Goal: Communication & Community: Answer question/provide support

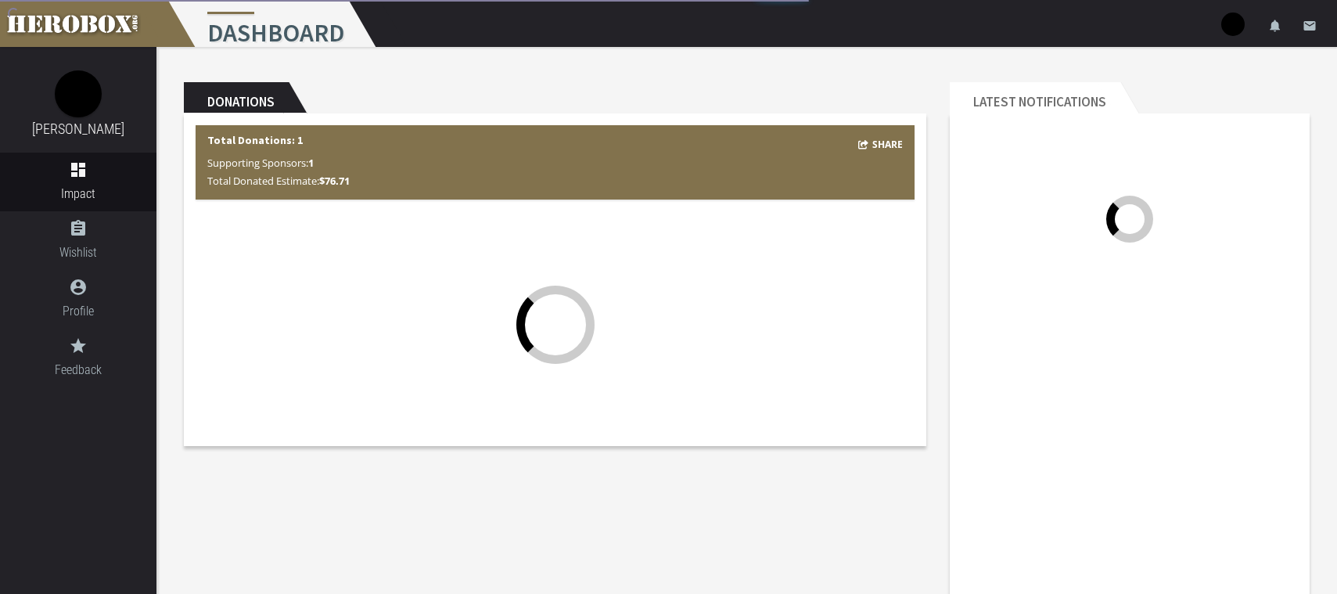
click at [639, 442] on div "Share Total Donations: 1 Supporting Sponsors: 1 Total Donated Estimate: $76.71" at bounding box center [555, 279] width 742 height 332
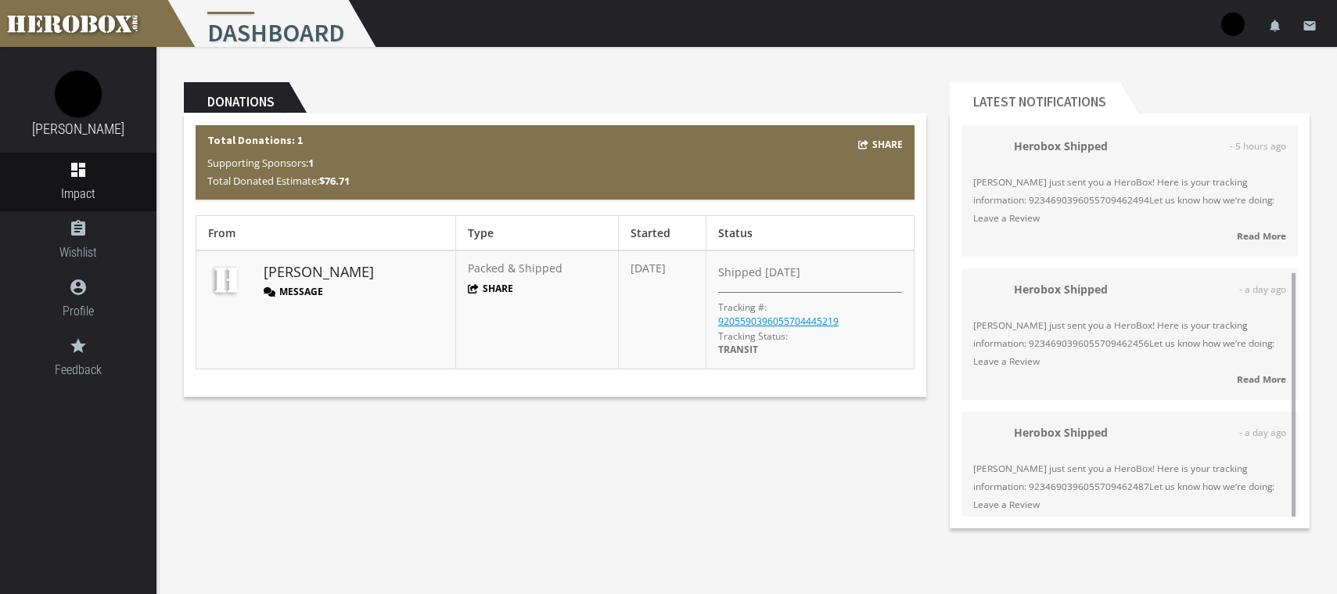
scroll to position [189, 0]
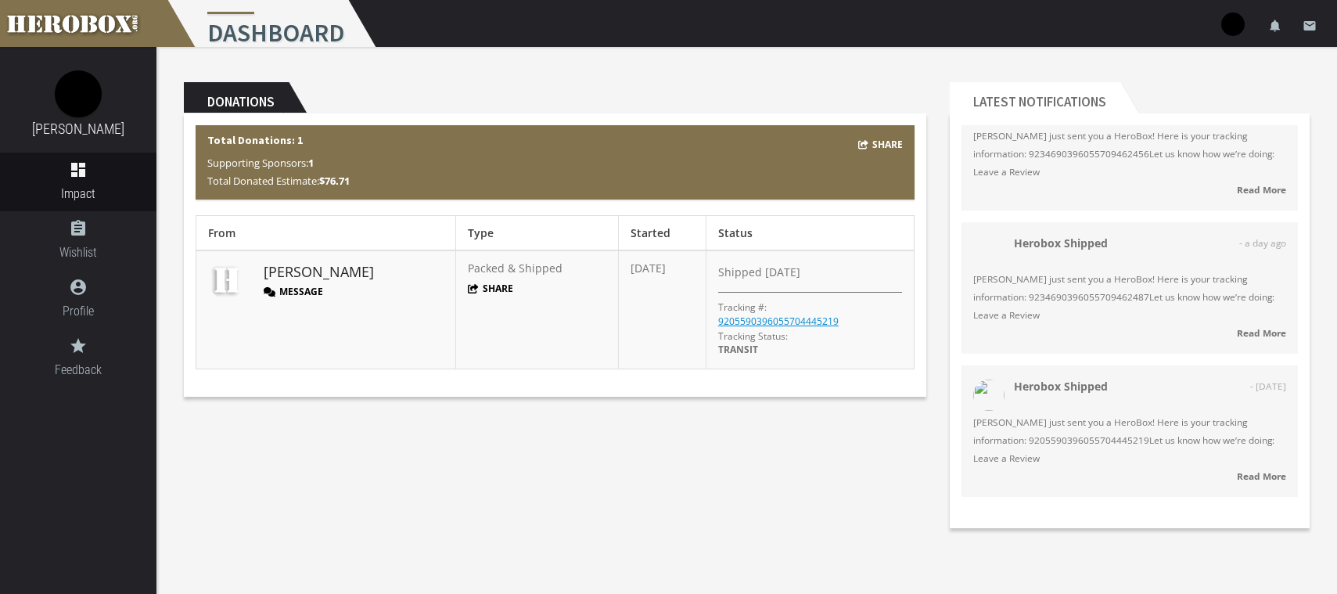
click at [444, 100] on header "Donations" at bounding box center [555, 97] width 742 height 31
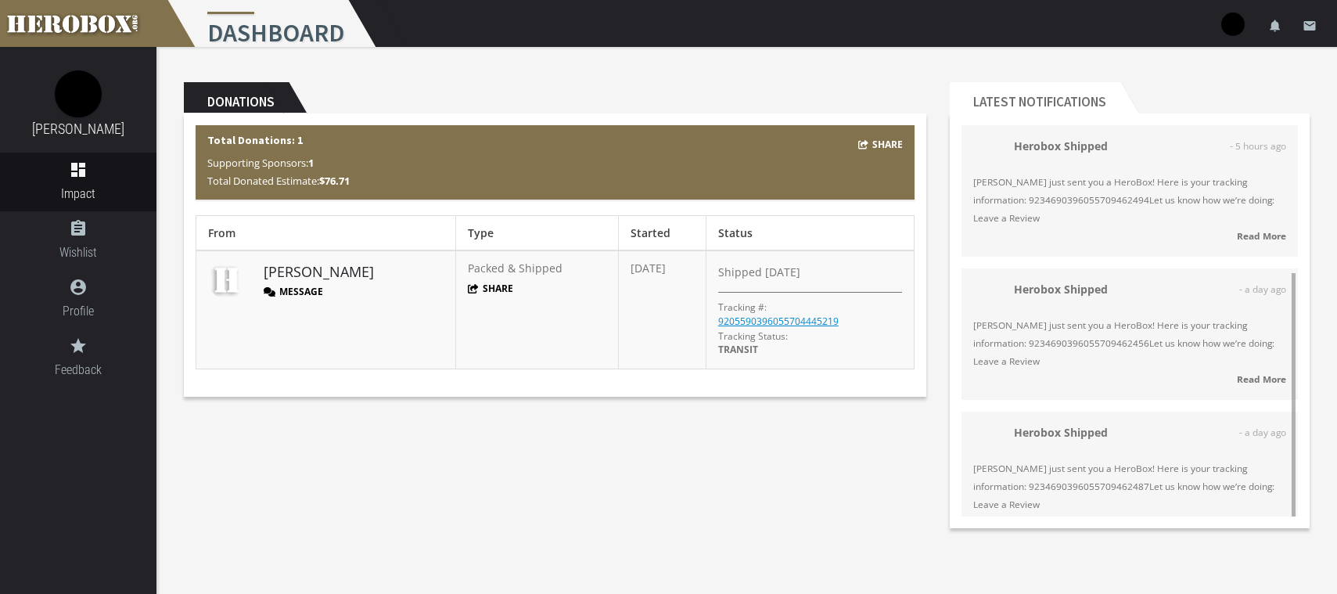
scroll to position [88, 0]
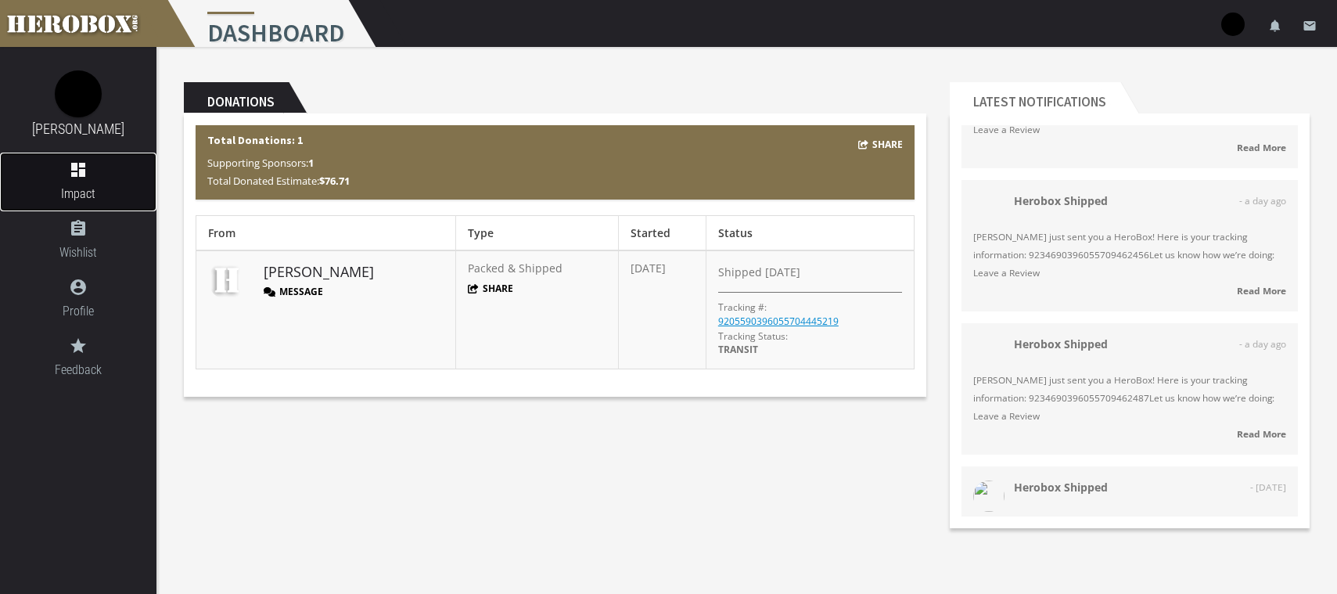
click at [81, 193] on span "Impact" at bounding box center [78, 194] width 156 height 20
click at [78, 221] on icon "assignment" at bounding box center [78, 228] width 156 height 19
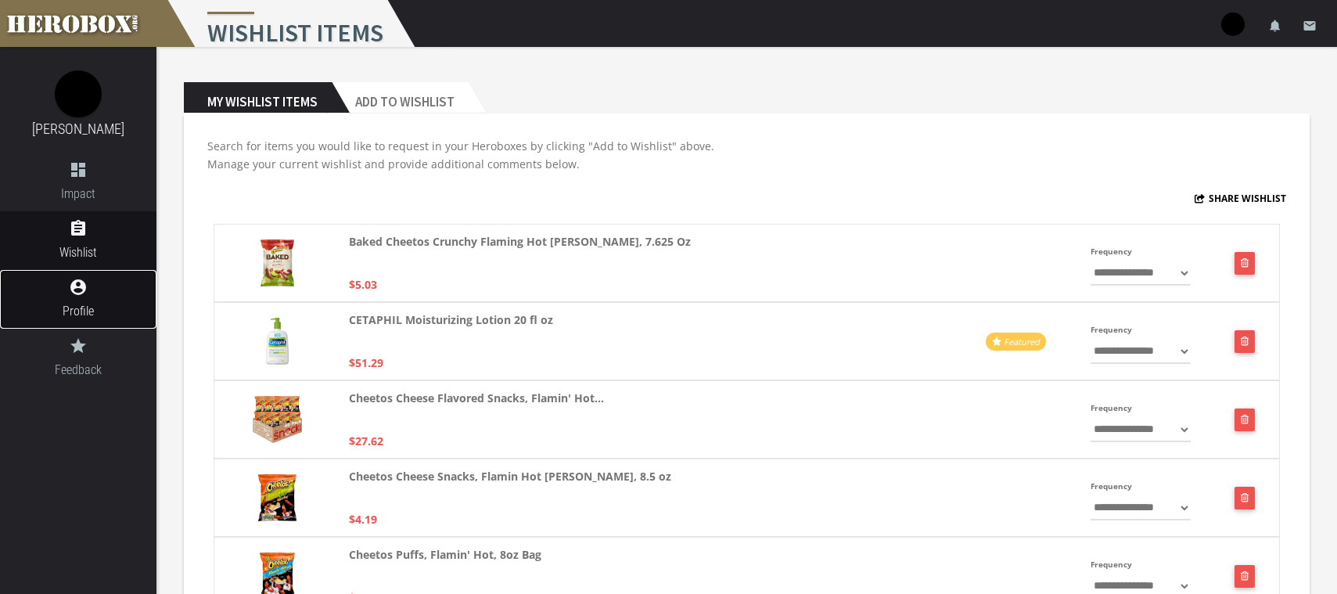
click at [71, 300] on link "account_circle Profile" at bounding box center [78, 299] width 156 height 59
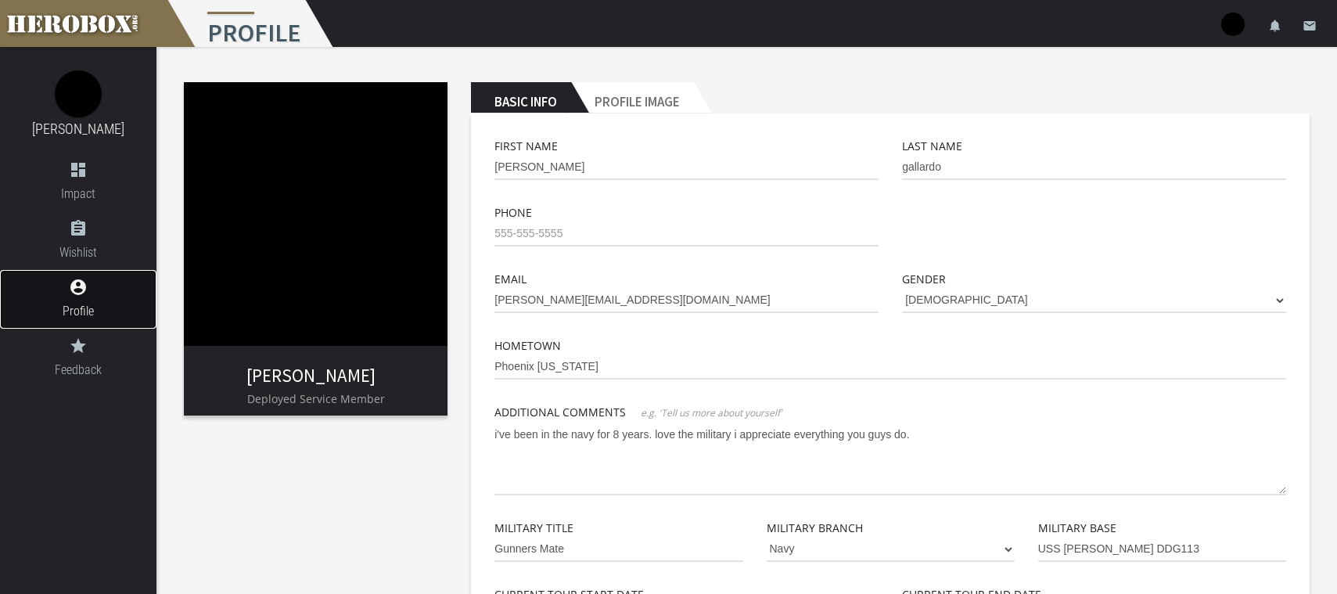
scroll to position [178, 0]
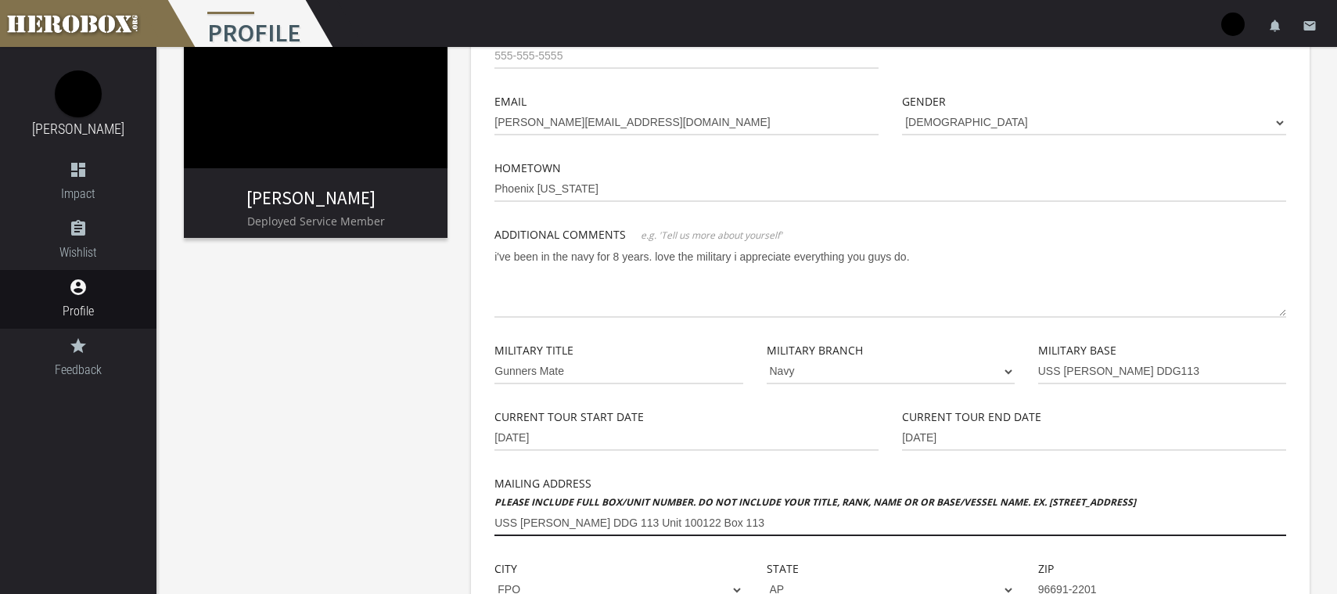
drag, startPoint x: 741, startPoint y: 528, endPoint x: 420, endPoint y: 536, distance: 321.5
click at [420, 536] on div "eric gallardo Deployed Service Member Basic Info Profile Image First Name eric …" at bounding box center [746, 411] width 1180 height 1084
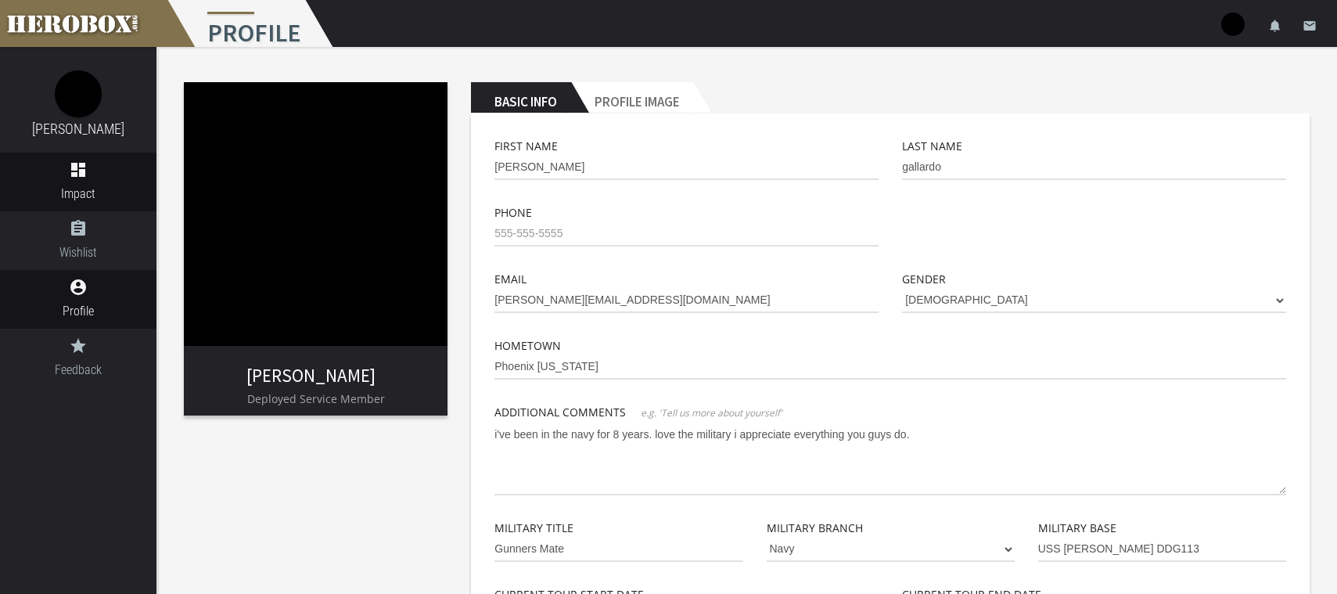
click at [75, 152] on div "eric gallardo dashboard Impact assignment Wishlist account_circle Profile grade…" at bounding box center [78, 217] width 156 height 340
click at [76, 169] on icon "dashboard" at bounding box center [78, 169] width 156 height 19
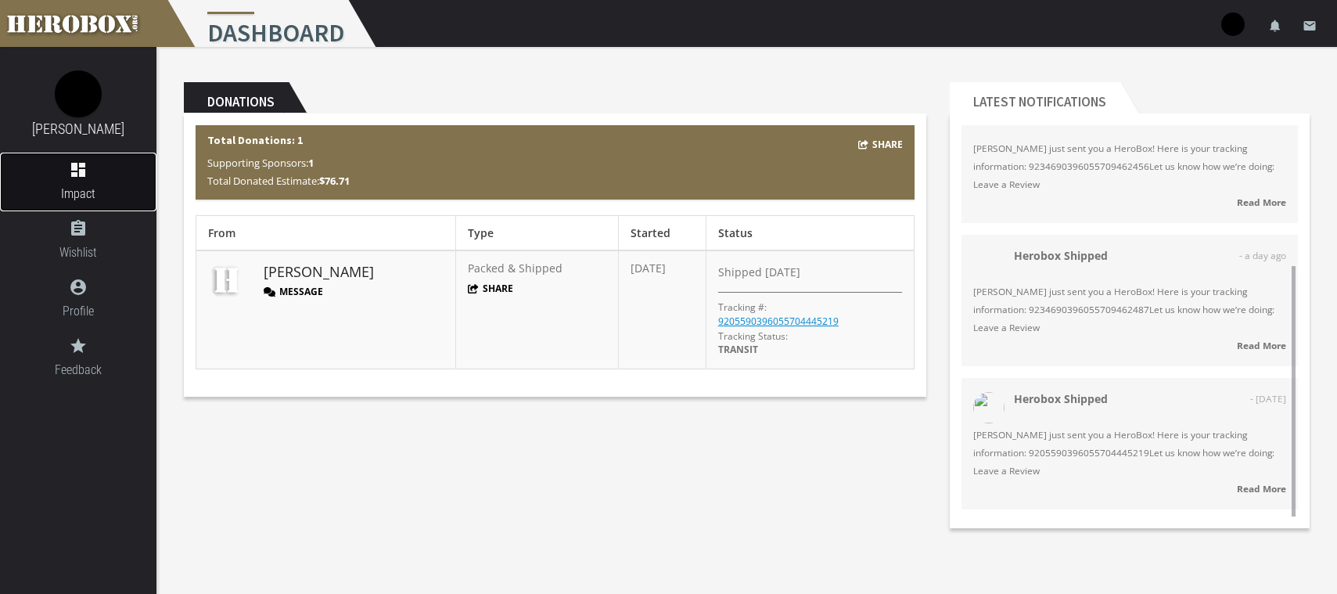
scroll to position [189, 0]
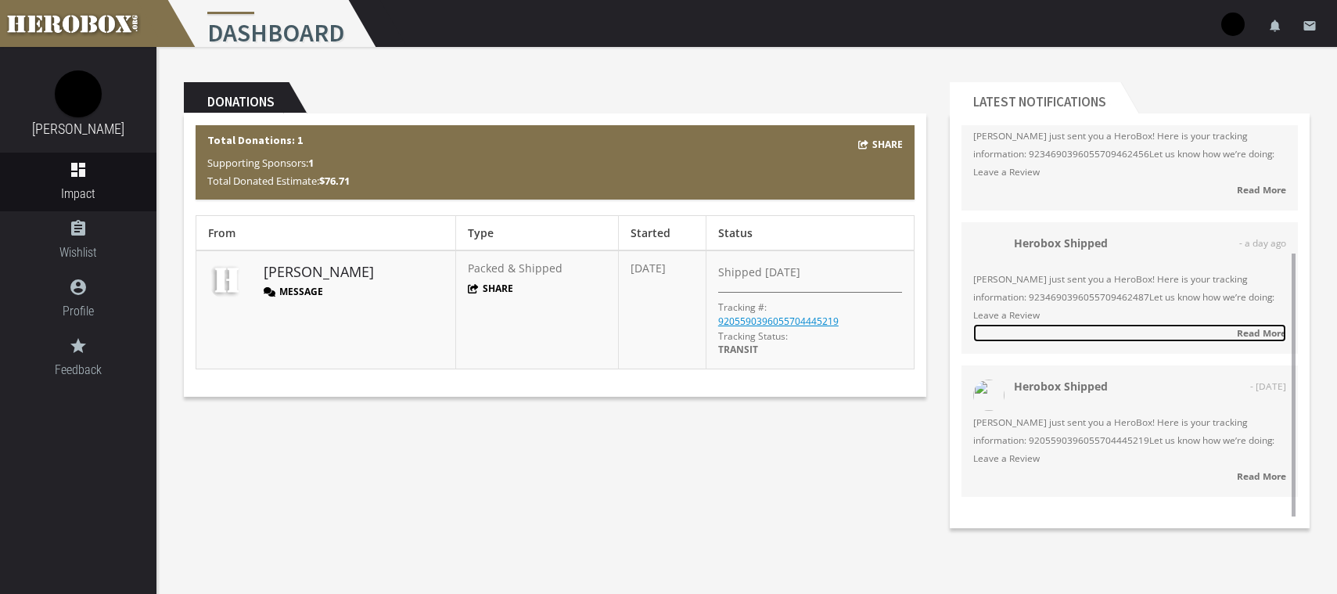
click at [1255, 329] on strong "Read More" at bounding box center [1260, 332] width 49 height 13
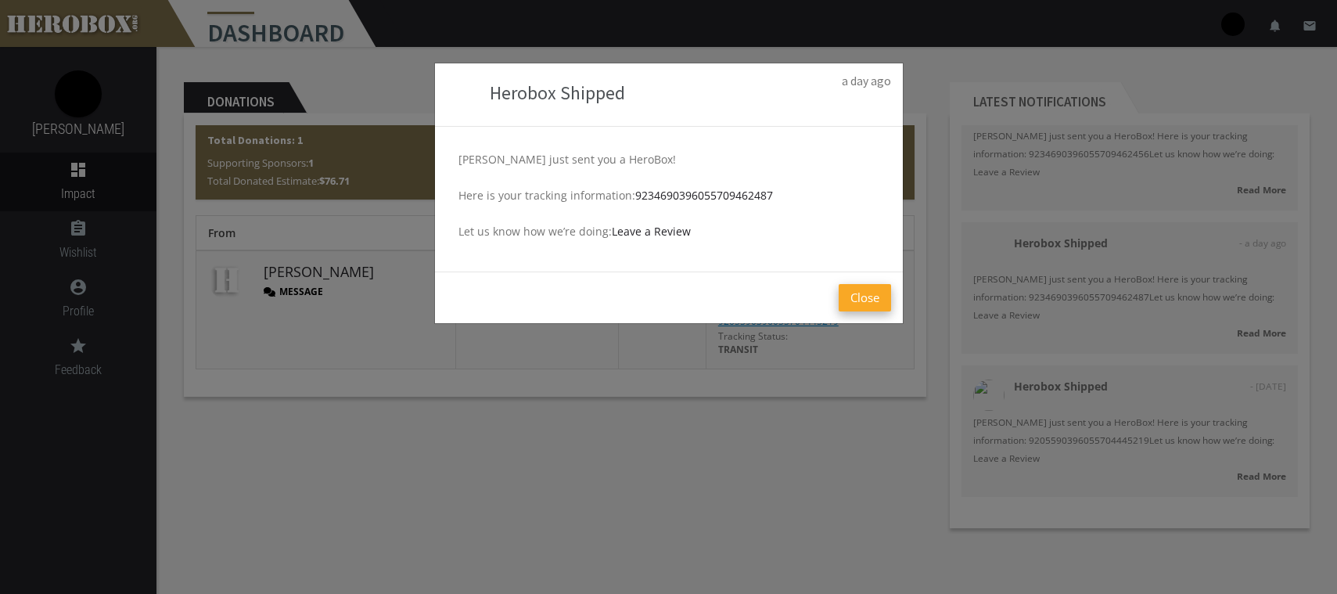
click at [841, 306] on button "Close" at bounding box center [864, 297] width 52 height 27
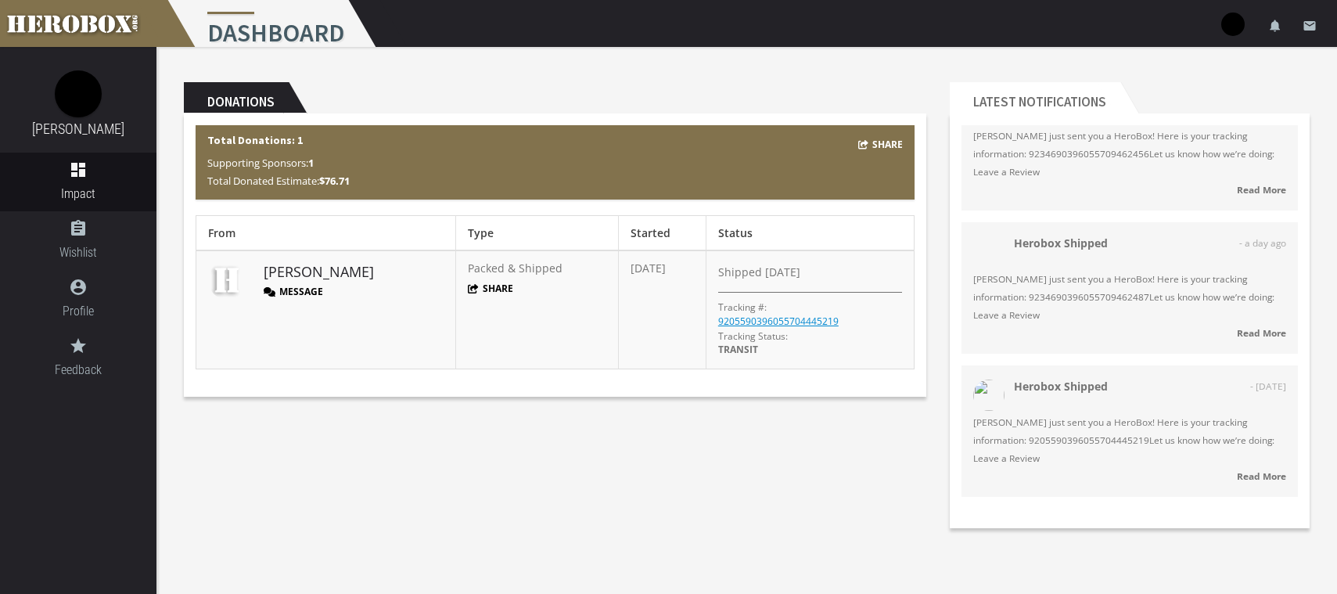
click at [300, 285] on button "Message" at bounding box center [293, 291] width 59 height 13
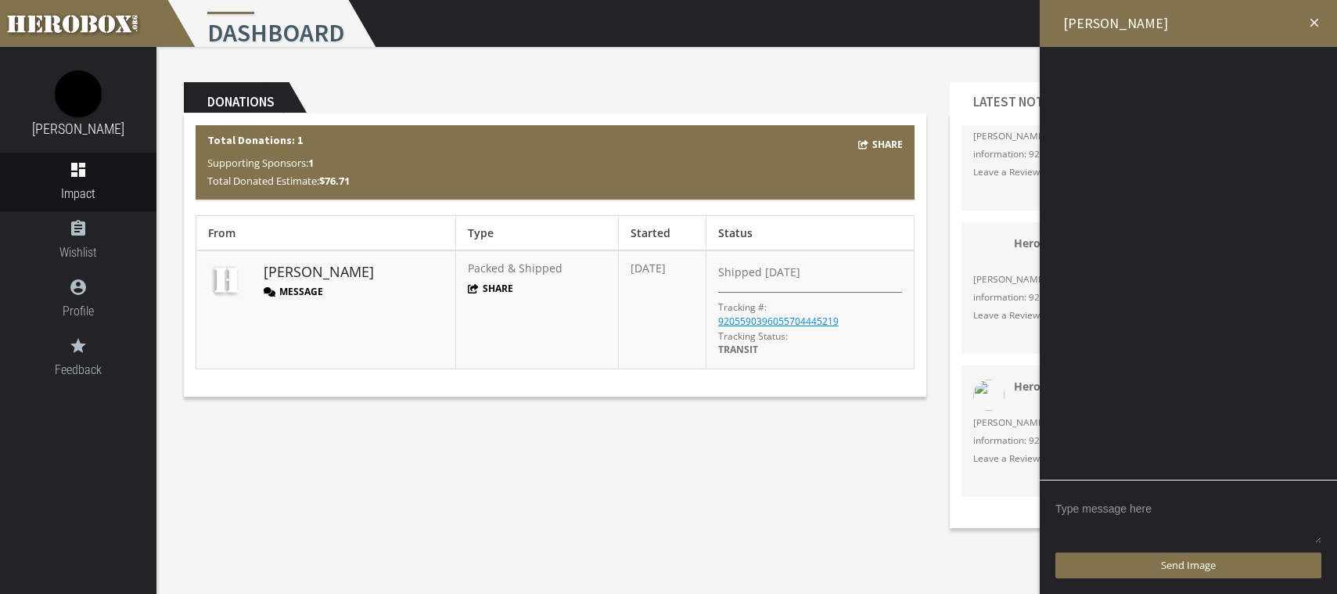
click at [1144, 503] on textarea at bounding box center [1188, 520] width 266 height 48
type textarea "t"
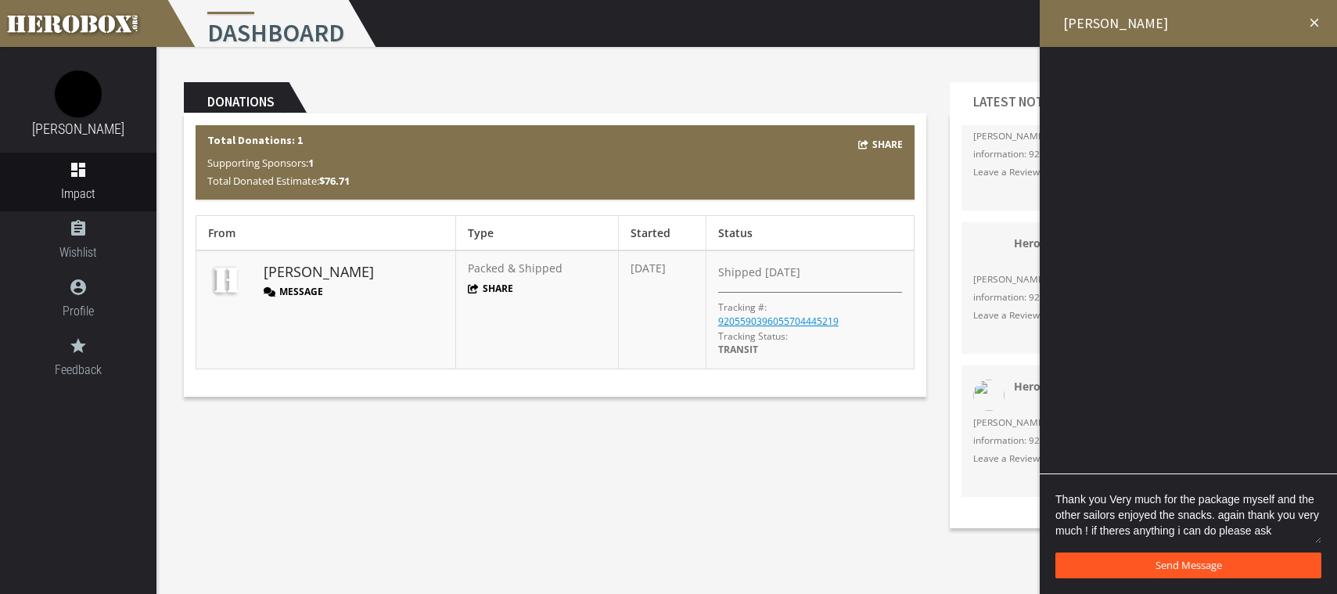
type textarea "Thank you Very much for the package myself and the other sailors enjoyed the sn…"
click at [1216, 554] on button "Send Message" at bounding box center [1188, 565] width 266 height 26
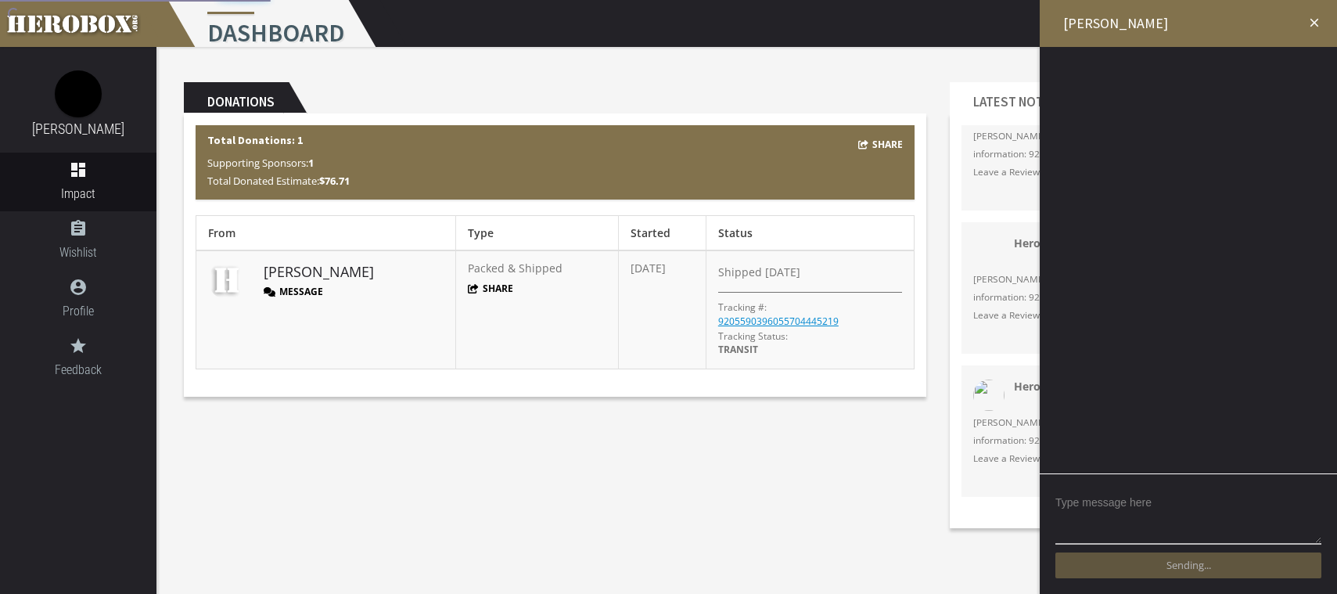
scroll to position [0, 0]
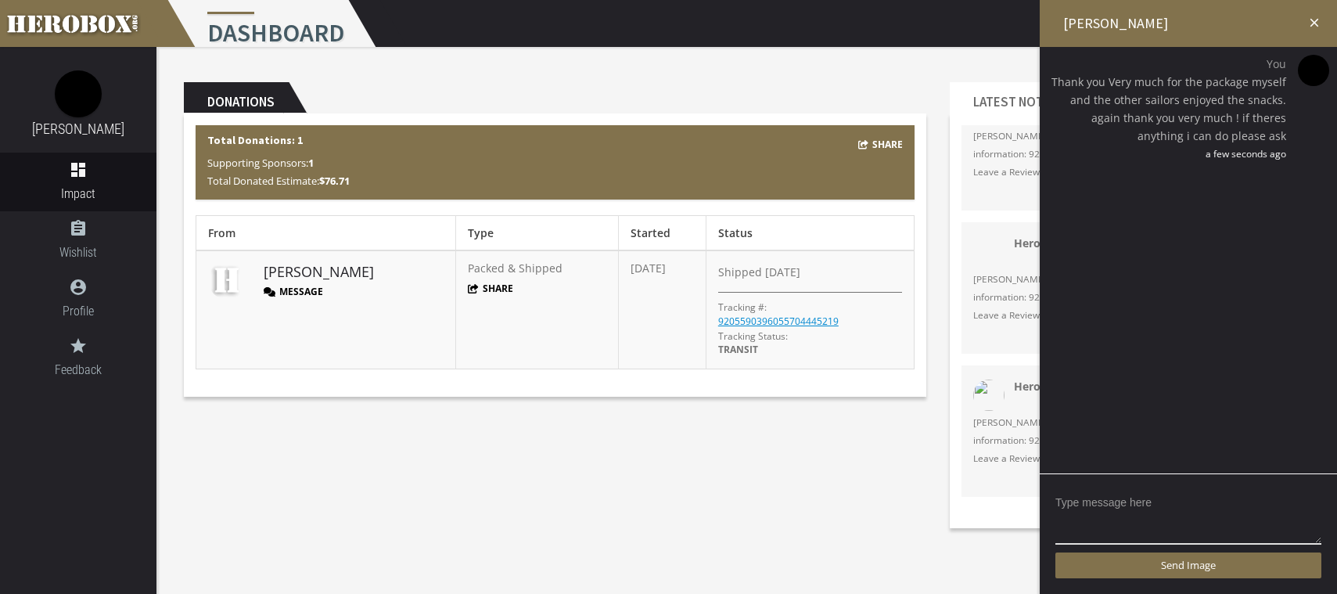
drag, startPoint x: 731, startPoint y: 81, endPoint x: 738, endPoint y: 89, distance: 10.5
click at [730, 82] on div "Donations Share Total Donations: 1 Supporting Sponsors: 1 Total Donated Estimat…" at bounding box center [555, 239] width 766 height 338
click at [1315, 23] on icon "close" at bounding box center [1314, 23] width 14 height 14
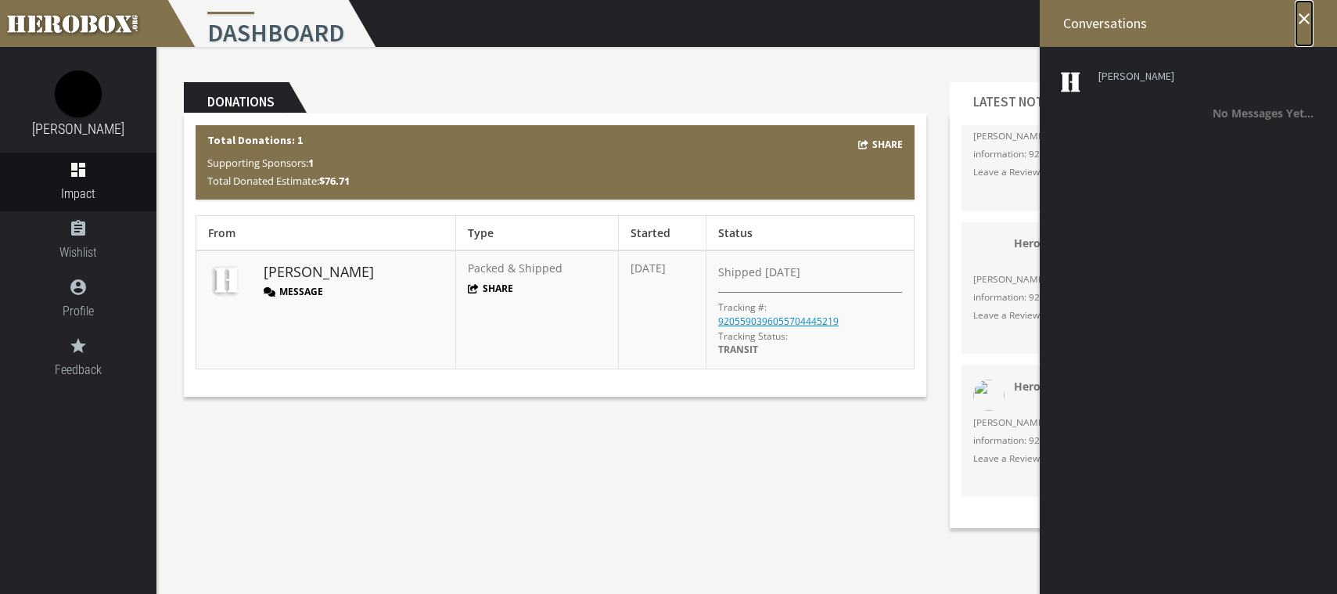
click at [1306, 13] on icon "close" at bounding box center [1303, 18] width 19 height 19
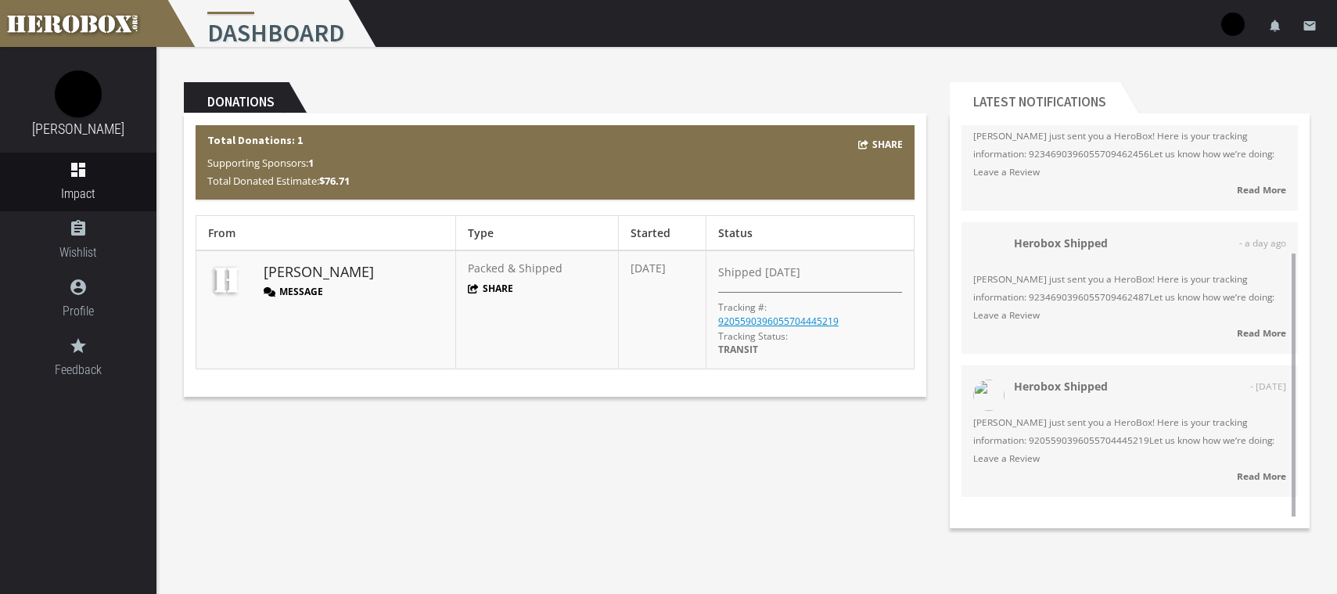
click at [1060, 210] on ul "Herobox Shipped - 5 hours ago Kelly Shelton just sent you a HeroBox! Here is yo…" at bounding box center [1129, 222] width 336 height 572
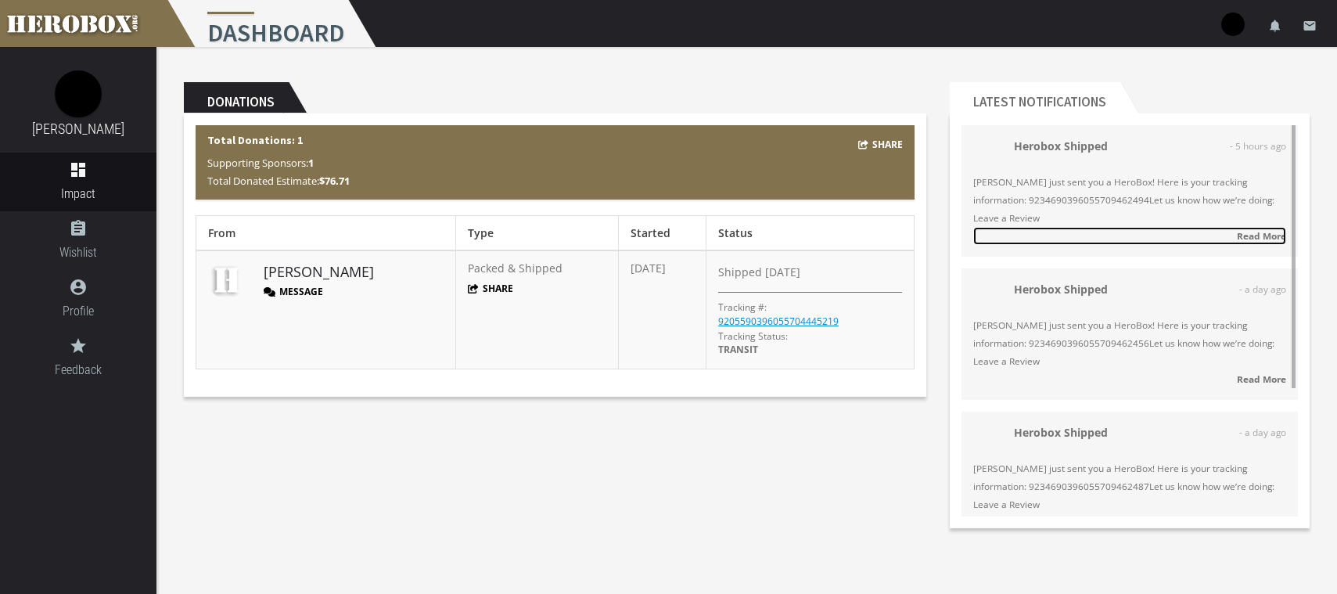
click at [1276, 229] on strong "Read More" at bounding box center [1260, 235] width 49 height 13
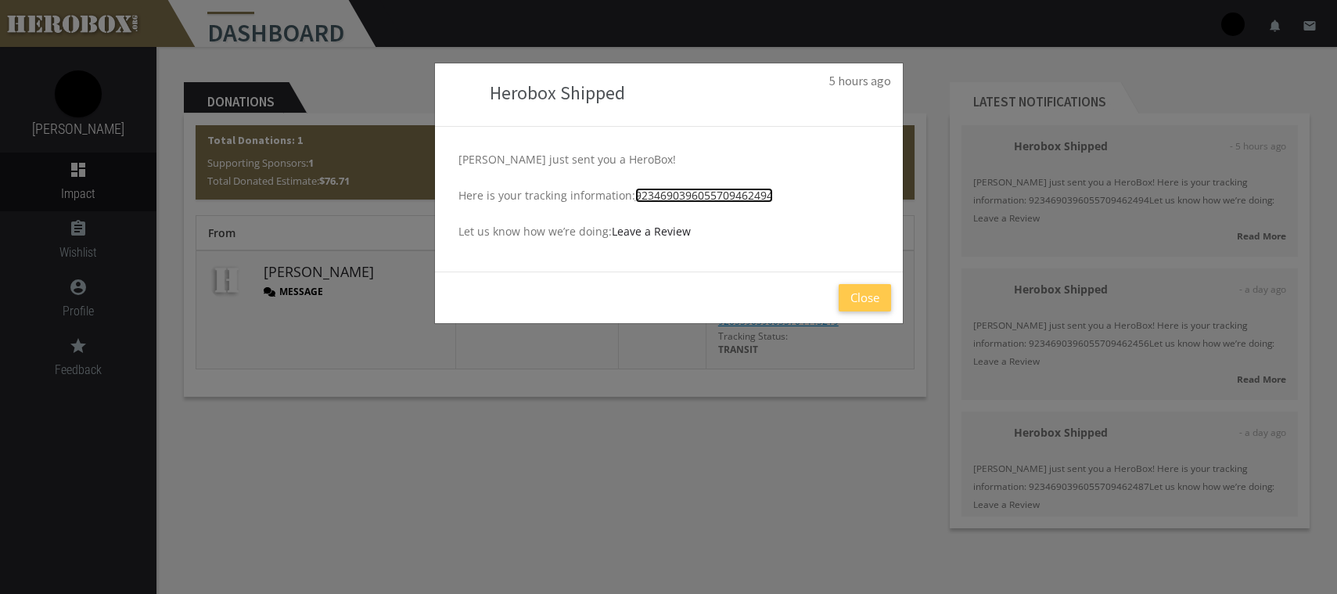
click at [682, 188] on link "9234690396055709462494" at bounding box center [704, 195] width 138 height 15
